Goal: Task Accomplishment & Management: Complete application form

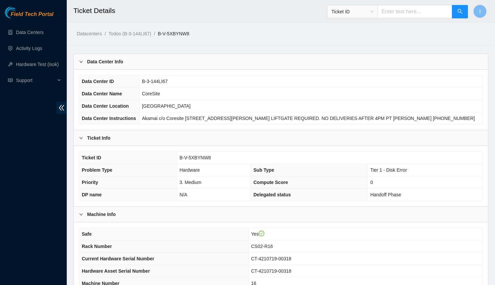
click at [203, 61] on div "Data Center Info" at bounding box center [281, 61] width 414 height 15
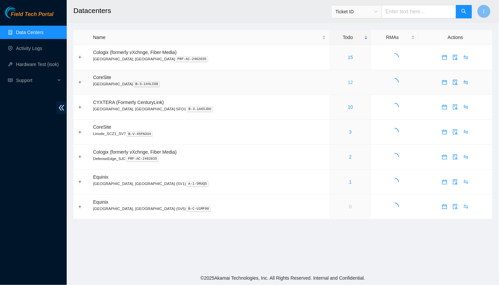
click at [348, 82] on link "12" at bounding box center [350, 82] width 5 height 5
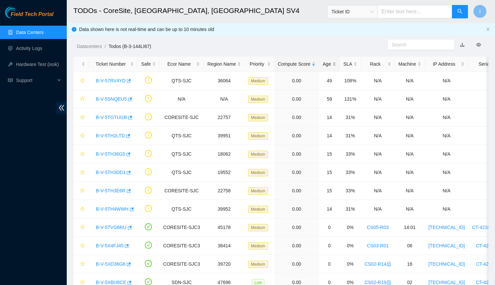
click at [330, 60] on div "Age" at bounding box center [329, 63] width 13 height 7
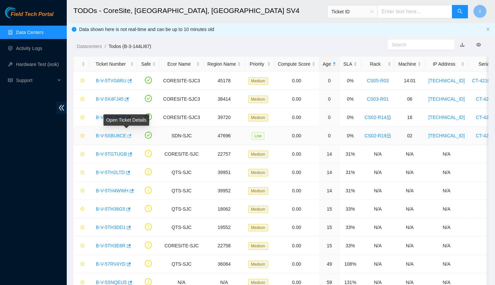
click at [127, 138] on button "button" at bounding box center [128, 136] width 5 height 11
click at [130, 115] on div "B-V-5XD36G6" at bounding box center [112, 117] width 41 height 11
click at [128, 117] on icon "button" at bounding box center [129, 118] width 4 height 4
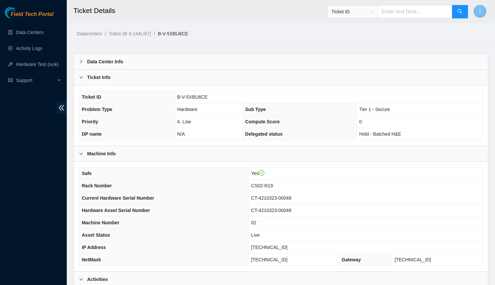
scroll to position [124, 0]
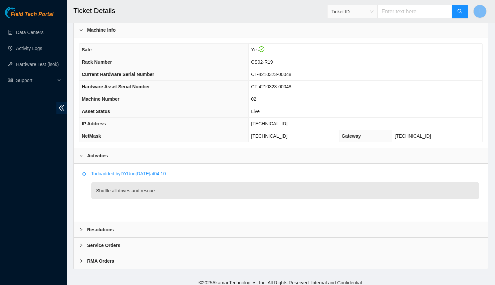
click at [166, 123] on th "IP Address" at bounding box center [163, 124] width 169 height 12
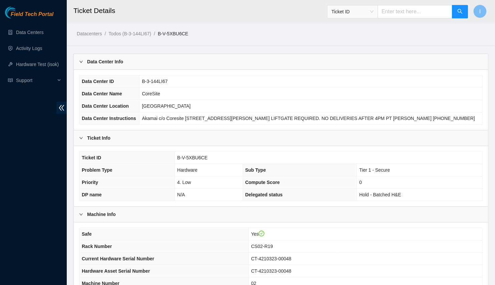
click at [138, 68] on div "Data Center Info" at bounding box center [281, 61] width 414 height 15
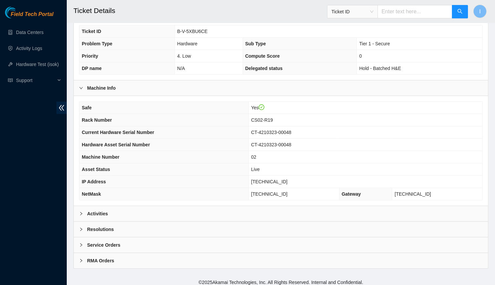
click at [129, 216] on div "Activities" at bounding box center [281, 213] width 414 height 15
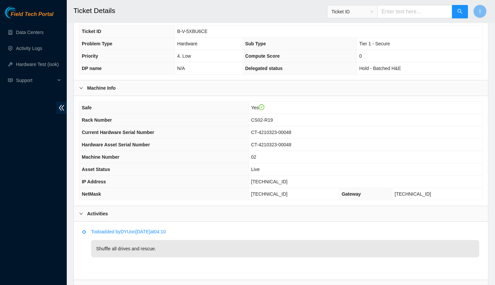
scroll to position [124, 0]
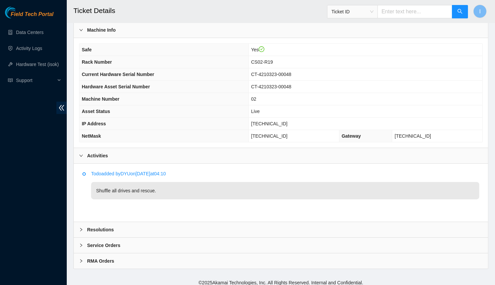
click at [283, 225] on div "Resolutions" at bounding box center [281, 229] width 414 height 15
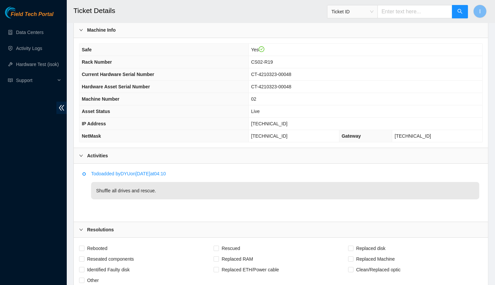
scroll to position [295, 0]
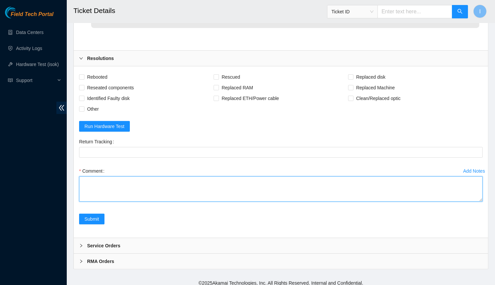
click at [346, 195] on textarea "Comment" at bounding box center [281, 189] width 404 height 25
paste textarea "B-V-5XBU6CE Spoke with NOCC; safe and unlocked rids Connected to console; unres…"
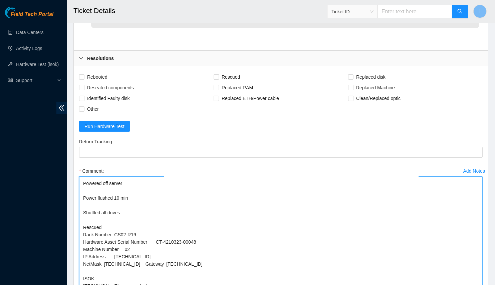
scroll to position [71, 0]
drag, startPoint x: 478, startPoint y: 195, endPoint x: 460, endPoint y: 285, distance: 92.0
click at [460, 285] on textarea "B-V-5XBU6CE Spoke with NOCC; safe and unlocked rids Connected to console; unres…" at bounding box center [281, 234] width 404 height 115
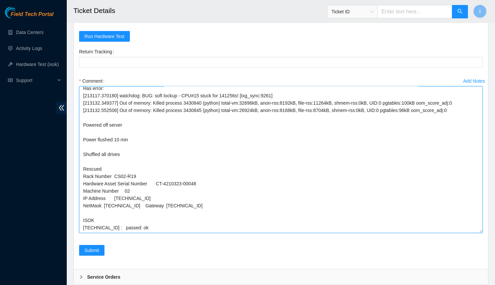
scroll to position [0, 0]
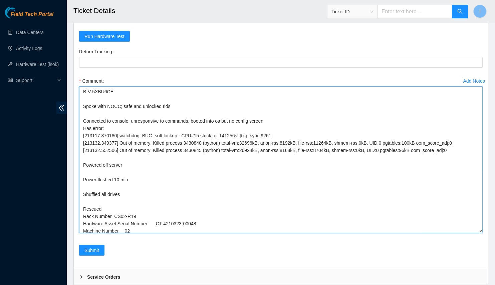
drag, startPoint x: 481, startPoint y: 196, endPoint x: 437, endPoint y: 253, distance: 71.9
click at [471, 233] on textarea "B-V-5XBU6CE Spoke with NOCC; safe and unlocked rids Connected to console; unres…" at bounding box center [281, 159] width 404 height 147
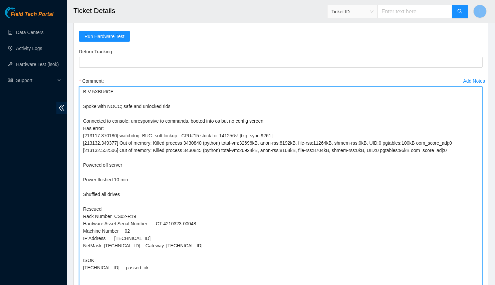
drag, startPoint x: 84, startPoint y: 104, endPoint x: 71, endPoint y: 74, distance: 32.6
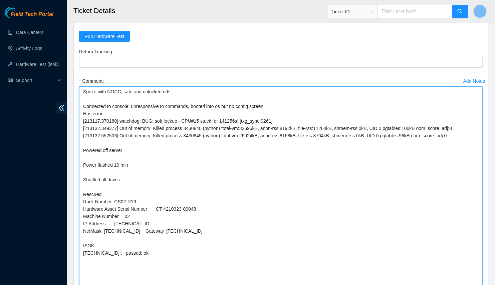
click at [105, 116] on textarea "Spoke with NOCC; safe and unlocked rids Connected to console; unresponsive to c…" at bounding box center [281, 188] width 404 height 204
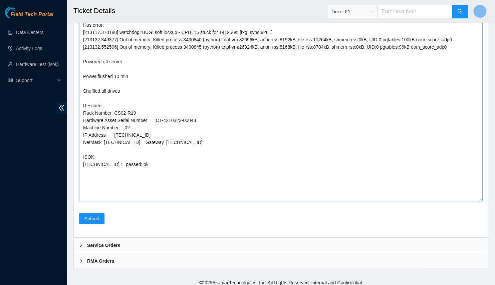
type textarea "Spoke with NOCC; safe and unlocked rids Connected to console; unresponsive to c…"
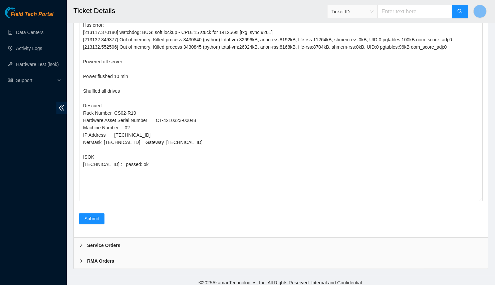
click at [92, 209] on div "Add Notes Comment Spoke with NOCC; safe and unlocked rids Connected to console;…" at bounding box center [280, 100] width 409 height 227
click at [92, 215] on span "Submit" at bounding box center [91, 218] width 15 height 7
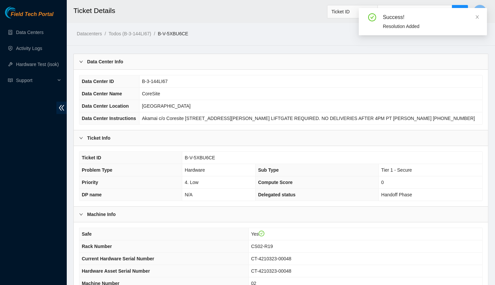
scroll to position [125, 0]
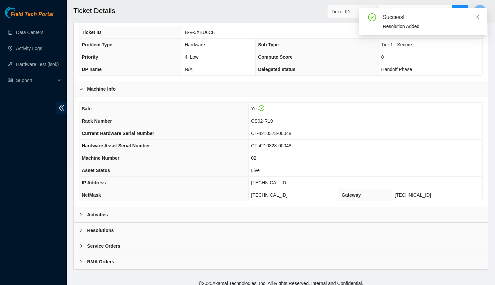
click at [98, 223] on div "Resolutions" at bounding box center [281, 230] width 414 height 15
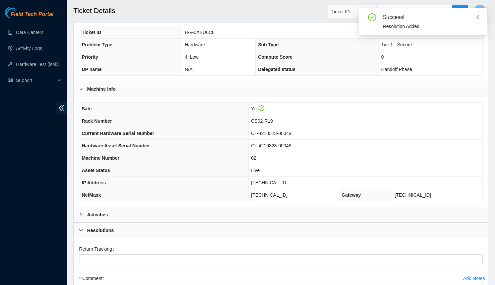
click at [97, 211] on b "Activities" at bounding box center [97, 214] width 21 height 7
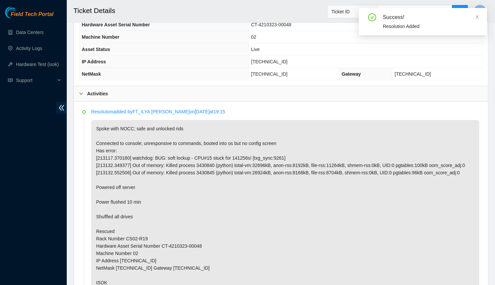
scroll to position [277, 0]
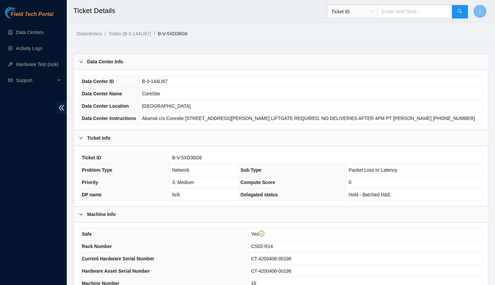
click at [138, 60] on div "Data Center Info" at bounding box center [281, 61] width 414 height 15
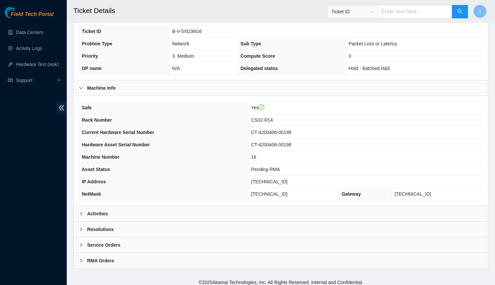
click at [132, 215] on div "Activities" at bounding box center [281, 213] width 414 height 15
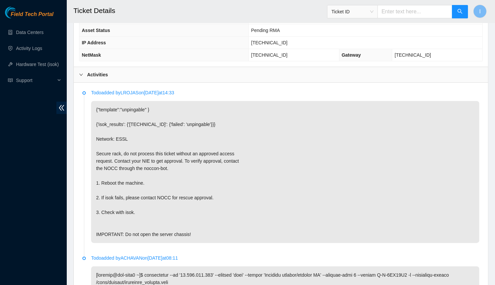
scroll to position [144, 0]
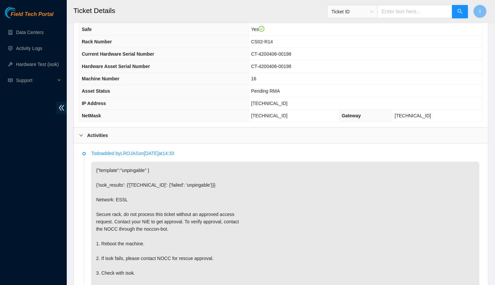
click at [267, 101] on span "[TECHNICAL_ID]" at bounding box center [269, 103] width 36 height 5
copy span "[TECHNICAL_ID]"
click at [267, 116] on td "[TECHNICAL_ID]" at bounding box center [294, 116] width 90 height 12
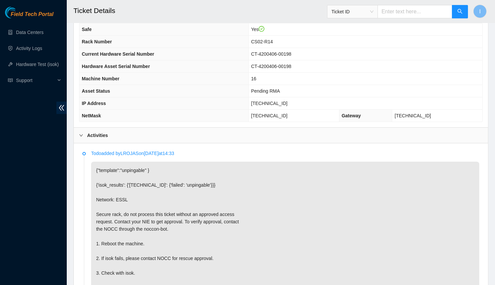
copy span "[TECHNICAL_ID]"
click at [269, 43] on td "CS02-R14" at bounding box center [366, 42] width 234 height 12
click at [269, 40] on span "CS02-R14" at bounding box center [262, 41] width 22 height 5
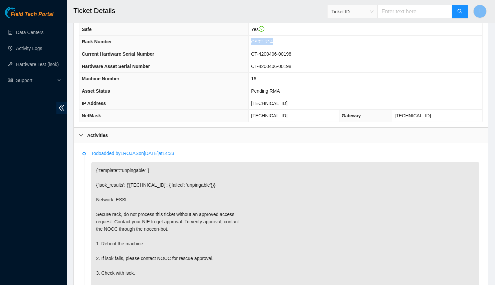
copy span "CS02-R14"
click at [276, 101] on span "[TECHNICAL_ID]" at bounding box center [269, 103] width 36 height 5
copy span "[TECHNICAL_ID]"
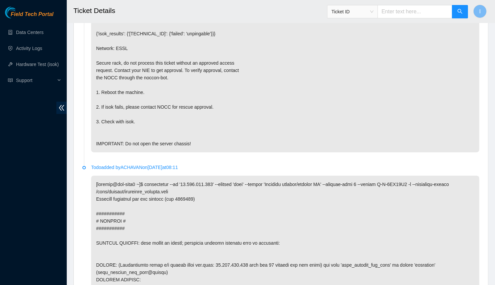
scroll to position [235, 0]
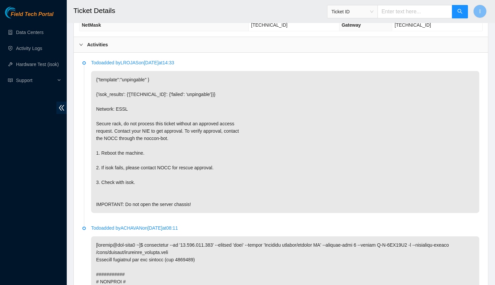
click at [90, 77] on li "Todo added by LROJAS on [DATE] 14:33 {"template":"unpingable" } {'isok_results'…" at bounding box center [280, 144] width 397 height 166
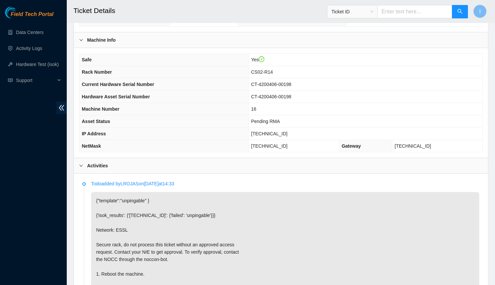
click at [88, 71] on span "Rack Number" at bounding box center [97, 71] width 30 height 5
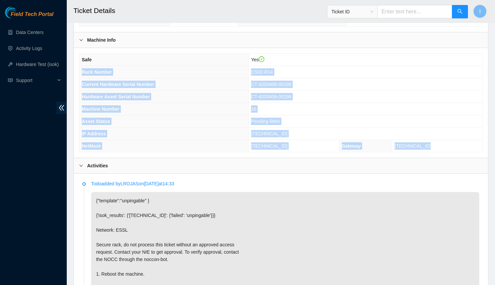
drag, startPoint x: 88, startPoint y: 71, endPoint x: 431, endPoint y: 144, distance: 350.7
click at [431, 144] on tbody "Safe Yes Rack Number CS02-R14 Current Hardware Serial Number CT-4200406-00198 H…" at bounding box center [280, 103] width 403 height 98
copy tbody "Rack Number CS02-R14 Current Hardware Serial Number CT-4200406-00198 Hardware A…"
click at [169, 66] on th "Rack Number" at bounding box center [163, 72] width 169 height 12
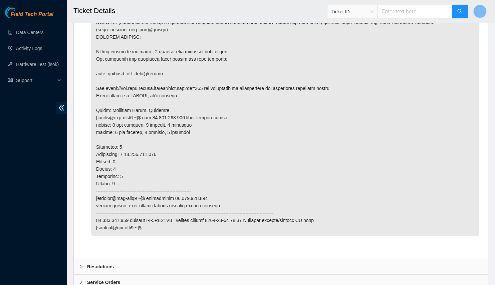
scroll to position [590, 0]
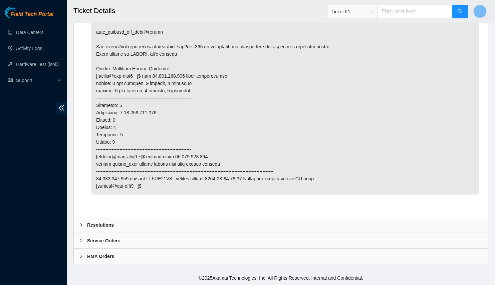
click at [138, 219] on div "Resolutions" at bounding box center [281, 225] width 414 height 15
click at [138, 227] on div "Resolutions" at bounding box center [281, 225] width 414 height 15
click at [188, 226] on div "Resolutions" at bounding box center [281, 225] width 414 height 15
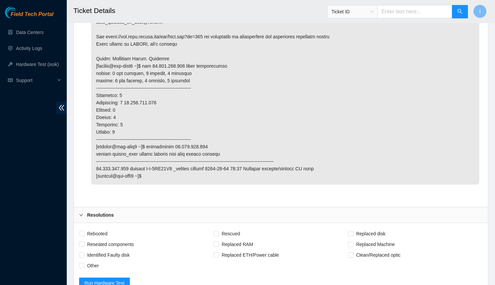
scroll to position [762, 0]
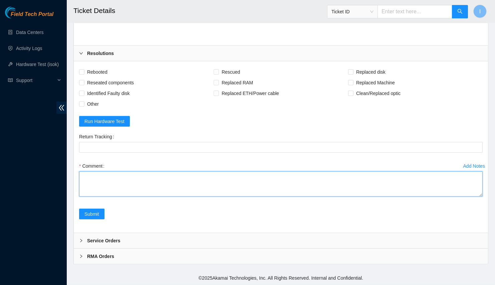
click at [201, 185] on textarea "Comment" at bounding box center [281, 184] width 404 height 25
paste textarea "B-V-5XD36G6 Spoke with NOCC; safe and unlocked rids Connected to console: Was n…"
drag, startPoint x: 477, startPoint y: 196, endPoint x: 493, endPoint y: 285, distance: 90.8
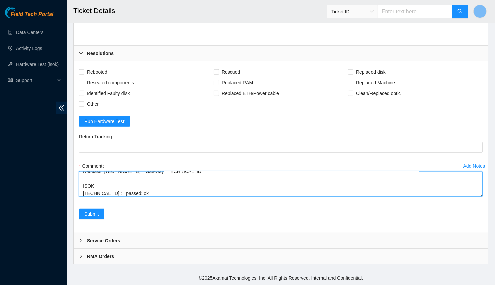
click at [483, 195] on textarea "B-V-5XD36G6 Spoke with NOCC; safe and unlocked rids Connected to console: Was n…" at bounding box center [281, 184] width 404 height 25
drag, startPoint x: 483, startPoint y: 195, endPoint x: 479, endPoint y: 233, distance: 37.6
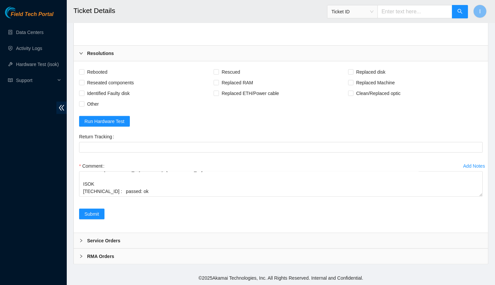
click at [481, 198] on div "Comment B-V-5XD36G6 Spoke with NOCC; safe and unlocked rids Connected to consol…" at bounding box center [281, 181] width 404 height 40
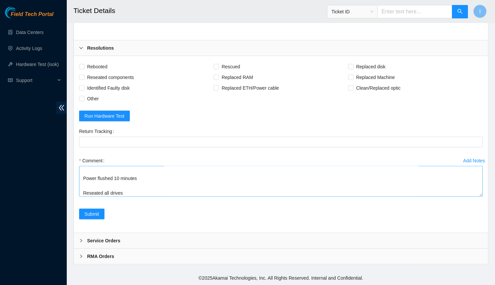
drag, startPoint x: 481, startPoint y: 193, endPoint x: 481, endPoint y: 285, distance: 92.5
click at [481, 197] on textarea "B-V-5XD36G6 Spoke with NOCC; safe and unlocked rids Connected to console: Was n…" at bounding box center [281, 181] width 404 height 31
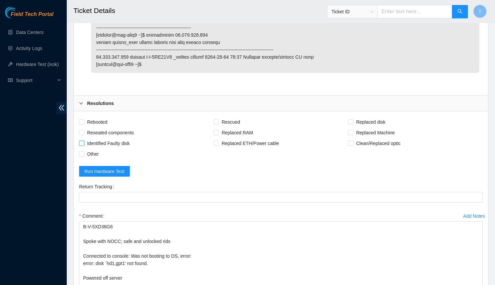
scroll to position [763, 0]
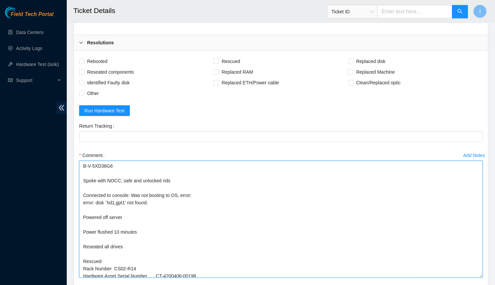
drag, startPoint x: 79, startPoint y: 195, endPoint x: 67, endPoint y: 156, distance: 41.6
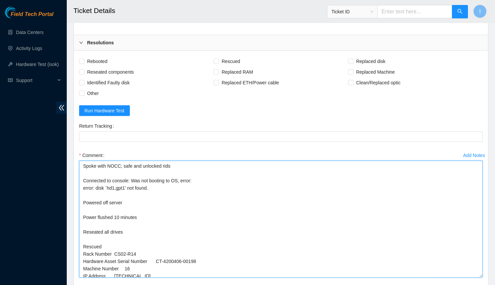
scroll to position [824, 0]
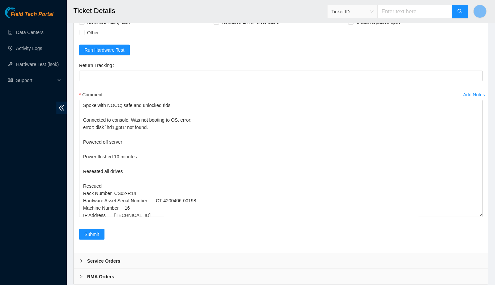
drag, startPoint x: 14, startPoint y: 159, endPoint x: 35, endPoint y: 158, distance: 20.7
click at [14, 159] on div "Field Tech Portal Data Centers Activity Logs Hardware Test (isok) Support" at bounding box center [33, 146] width 67 height 279
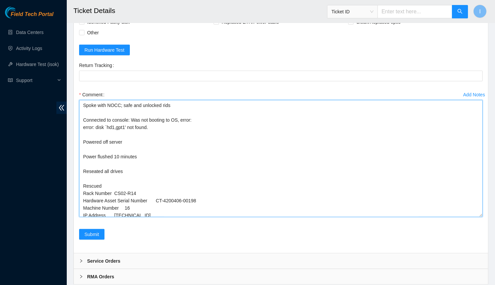
click at [129, 159] on textarea "Spoke with NOCC; safe and unlocked rids Connected to console: Was not booting t…" at bounding box center [281, 158] width 404 height 117
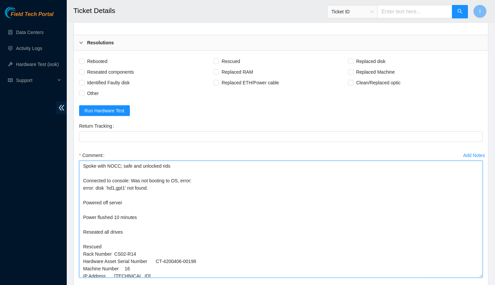
scroll to position [854, 0]
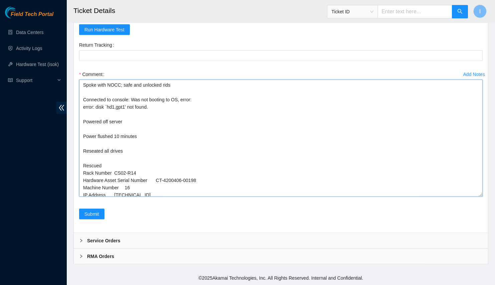
click at [257, 163] on textarea "Spoke with NOCC; safe and unlocked rids Connected to console: Was not booting t…" at bounding box center [281, 138] width 404 height 117
click at [234, 156] on textarea "Spoke with NOCC; safe and unlocked rids Connected to console: Was not booting t…" at bounding box center [281, 138] width 404 height 117
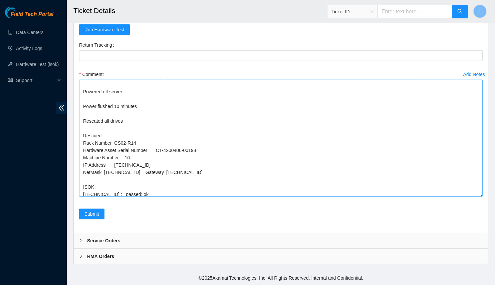
scroll to position [32, 0]
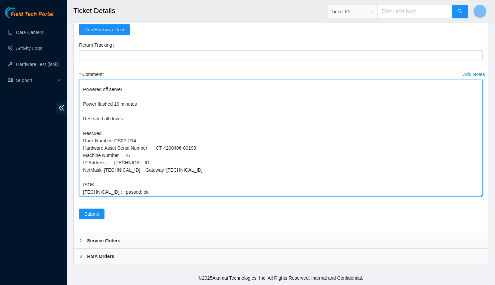
click at [191, 132] on textarea "Spoke with NOCC; safe and unlocked rids Connected to console: Was not booting t…" at bounding box center [281, 138] width 404 height 117
click at [185, 126] on textarea "Spoke with NOCC; safe and unlocked rids Connected to console: Was not booting t…" at bounding box center [281, 138] width 404 height 117
click at [178, 133] on textarea "Spoke with NOCC; safe and unlocked rids Connected to console: Was not booting t…" at bounding box center [281, 138] width 404 height 117
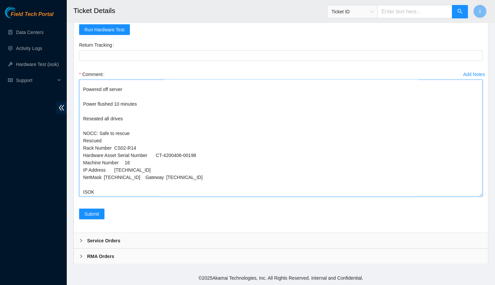
click at [196, 148] on textarea "Spoke with NOCC; safe and unlocked rids Connected to console: Was not booting t…" at bounding box center [281, 138] width 404 height 117
click at [194, 142] on textarea "Spoke with NOCC; safe and unlocked rids Connected to console: Was not booting t…" at bounding box center [281, 138] width 404 height 117
click at [190, 134] on textarea "Spoke with NOCC; safe and unlocked rids Connected to console: Was not booting t…" at bounding box center [281, 138] width 404 height 117
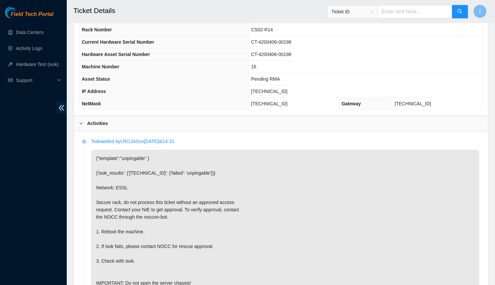
scroll to position [65, 0]
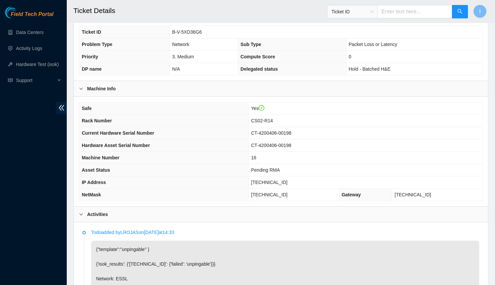
type textarea "Spoke with NOCC; safe and unlocked rids Connected to console: Was not booting t…"
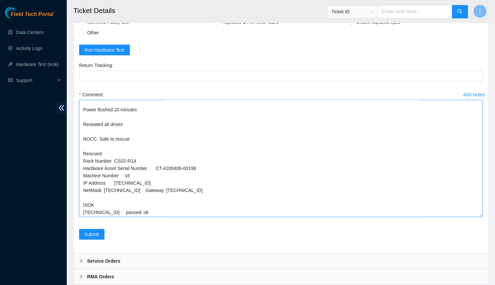
scroll to position [854, 0]
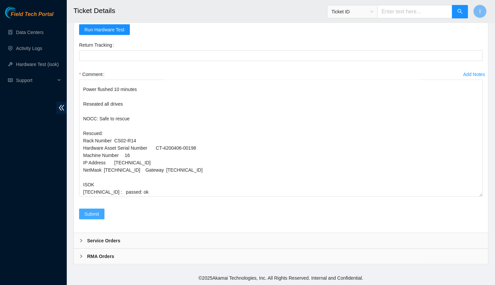
click at [102, 214] on button "Submit" at bounding box center [91, 214] width 25 height 11
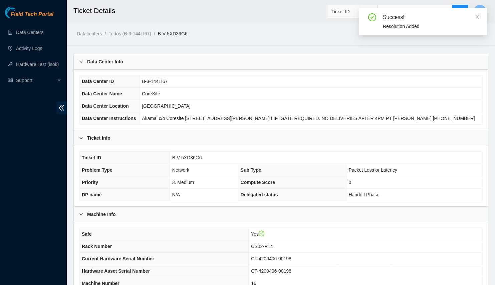
click at [149, 61] on div "Data Center Info" at bounding box center [281, 61] width 414 height 15
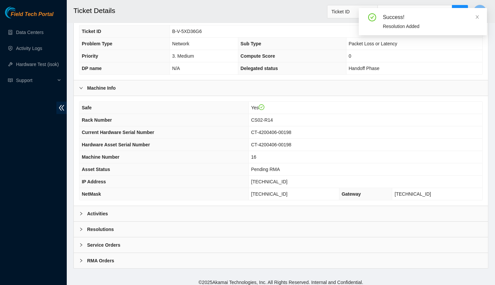
click at [113, 206] on div "Activities" at bounding box center [281, 213] width 414 height 15
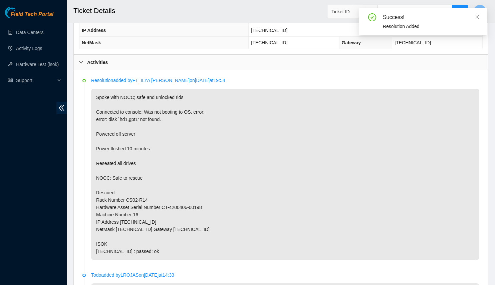
scroll to position [278, 0]
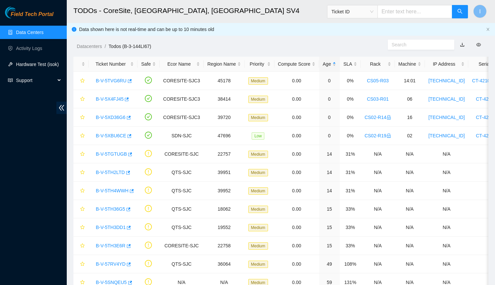
click at [56, 62] on link "Hardware Test (isok)" at bounding box center [37, 64] width 43 height 5
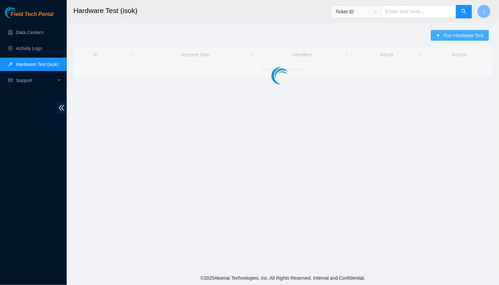
click at [444, 37] on button "Run Hardware Test" at bounding box center [460, 35] width 58 height 11
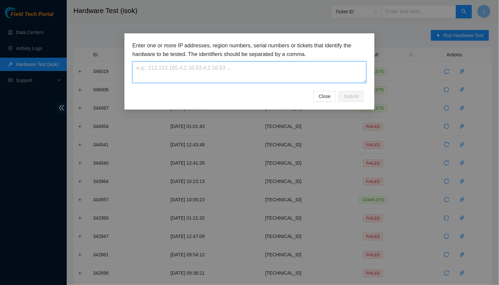
click at [297, 74] on textarea at bounding box center [250, 72] width 234 height 22
paste textarea "[TECHNICAL_ID]"
type textarea "[TECHNICAL_ID]"
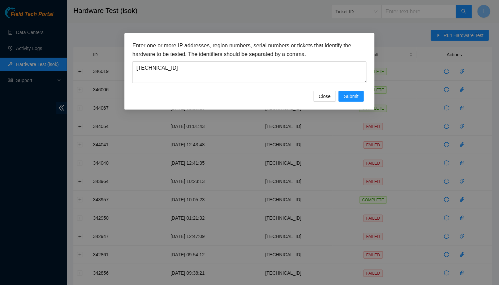
click at [365, 95] on div "Close Submit" at bounding box center [250, 96] width 234 height 11
click at [354, 96] on span "Submit" at bounding box center [351, 96] width 15 height 7
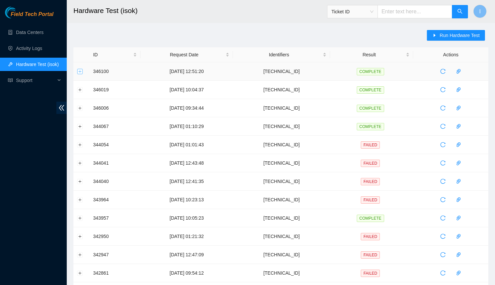
click at [79, 72] on button "Expand row" at bounding box center [79, 71] width 5 height 5
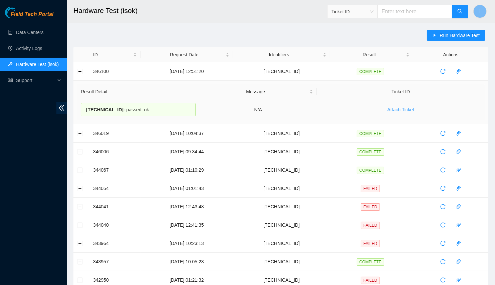
drag, startPoint x: 154, startPoint y: 109, endPoint x: 83, endPoint y: 108, distance: 70.4
click at [83, 108] on div "23.223.247.159 : passed: ok" at bounding box center [138, 109] width 115 height 13
copy div "23.223.247.159 : passed: ok"
